Goal: Information Seeking & Learning: Learn about a topic

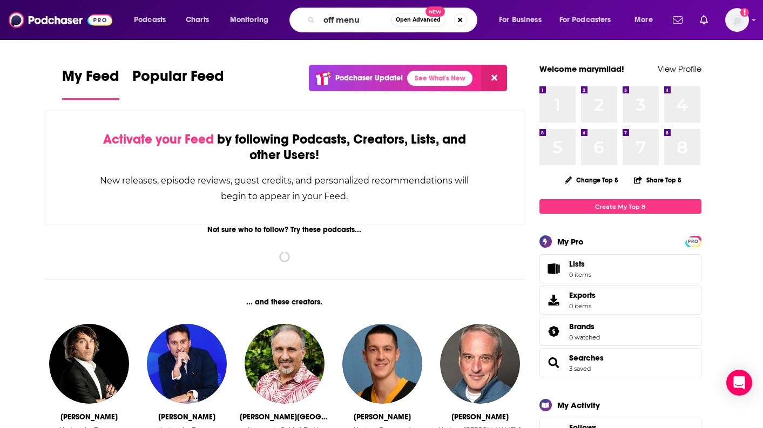
type input "off menu"
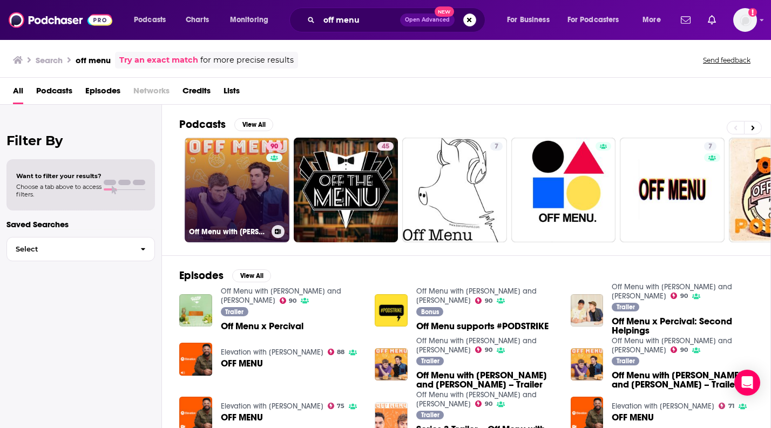
click at [236, 191] on link "90 Off Menu with [PERSON_NAME] and [PERSON_NAME]" at bounding box center [237, 190] width 105 height 105
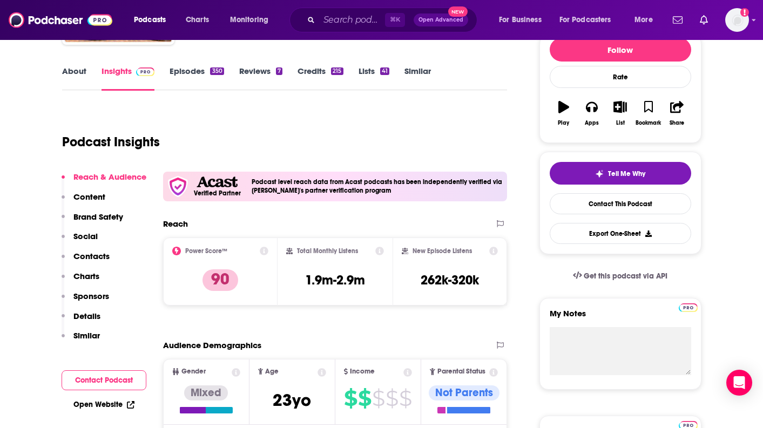
scroll to position [156, 0]
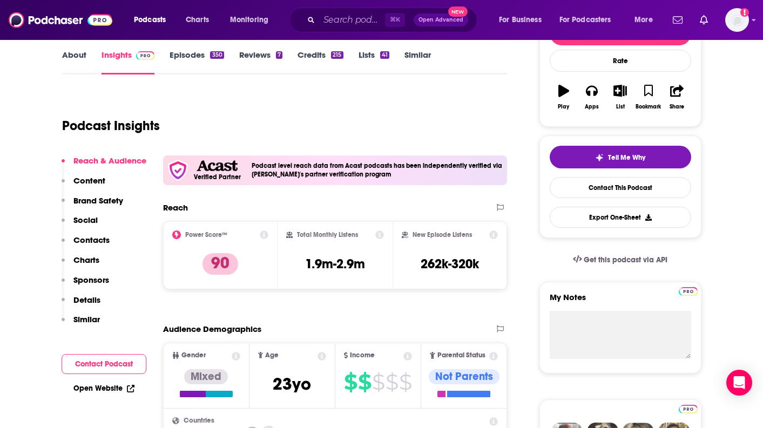
click at [356, 257] on h3 "1.9m-2.9m" at bounding box center [335, 264] width 60 height 16
click at [348, 268] on h3 "1.9m-2.9m" at bounding box center [335, 264] width 60 height 16
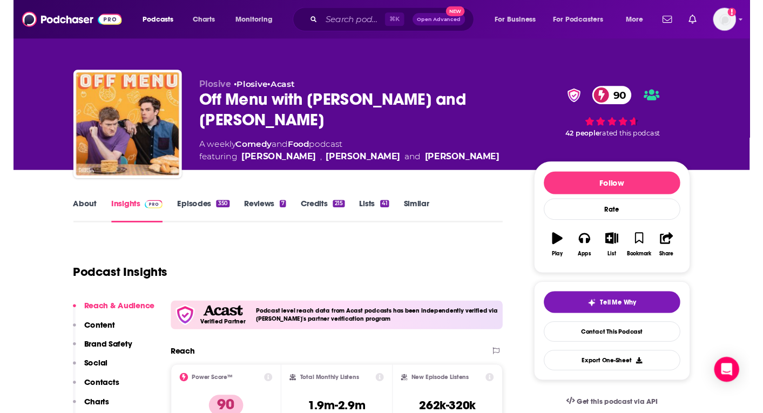
scroll to position [0, 0]
